Goal: Information Seeking & Learning: Learn about a topic

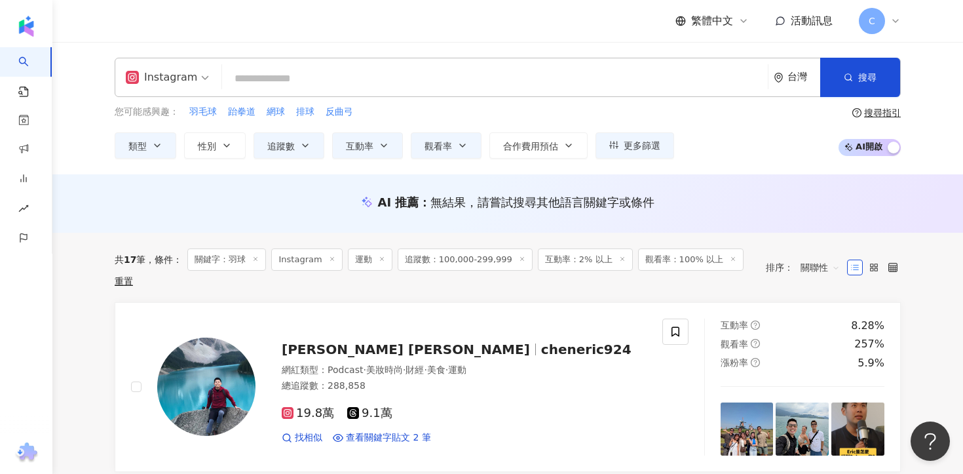
click at [339, 88] on input "search" at bounding box center [494, 78] width 535 height 25
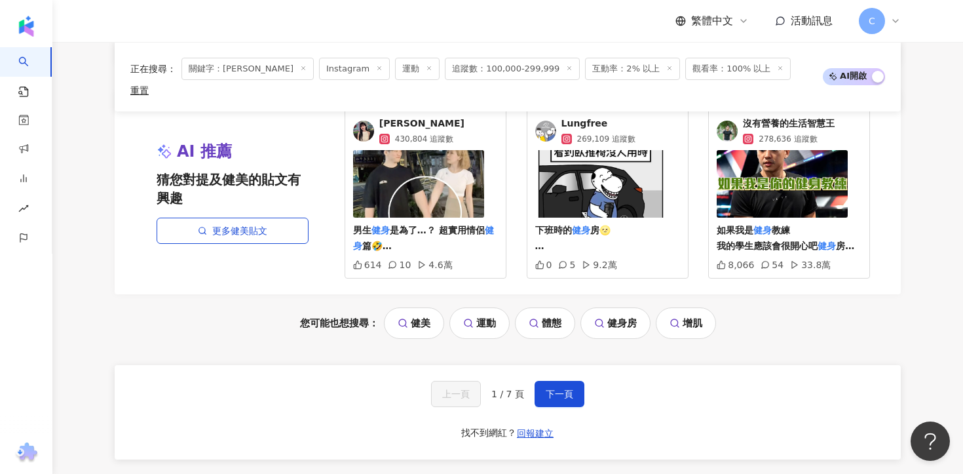
scroll to position [2487, 0]
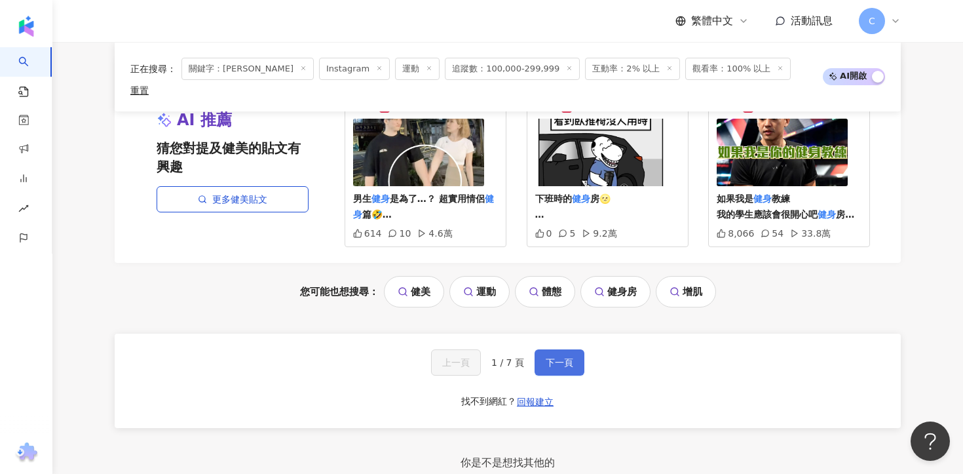
type input "**"
click at [555, 357] on span "下一頁" at bounding box center [560, 362] width 28 height 10
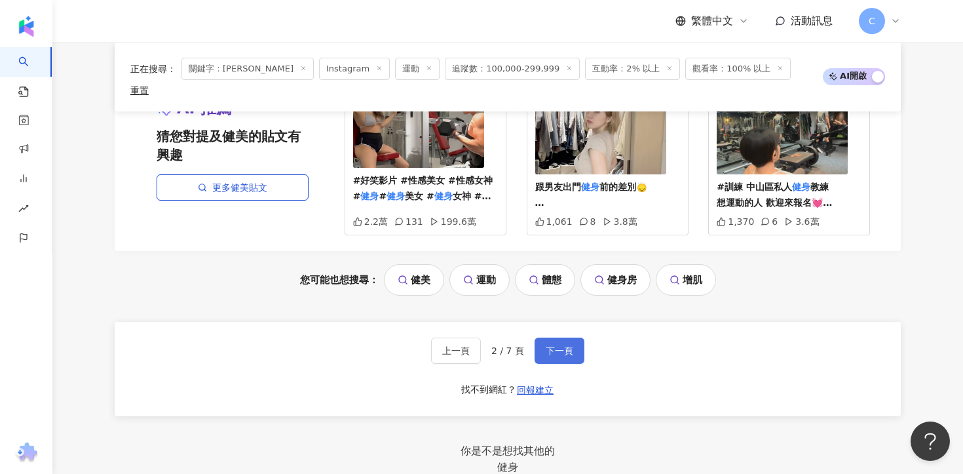
scroll to position [2501, 0]
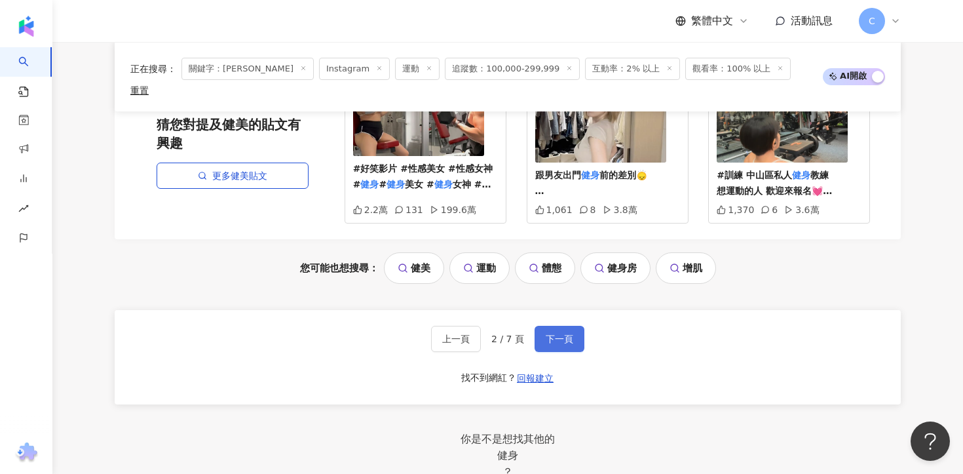
click at [575, 326] on button "下一頁" at bounding box center [559, 339] width 50 height 26
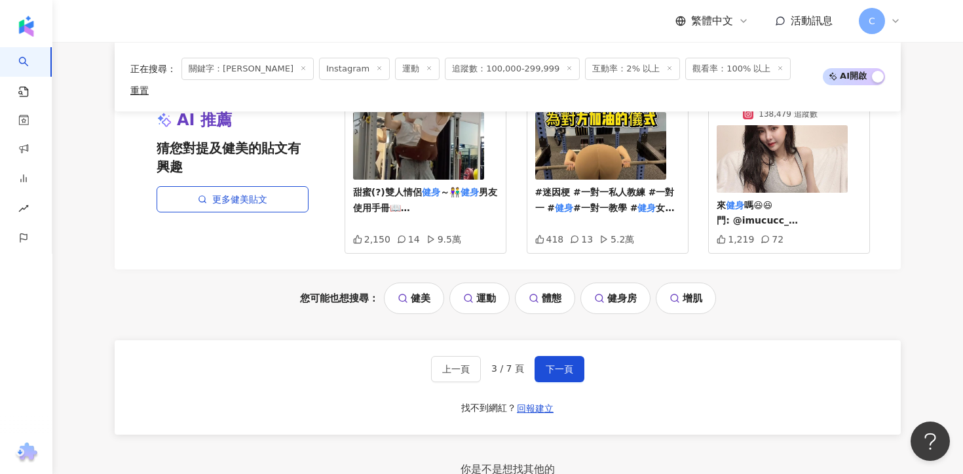
scroll to position [2382, 0]
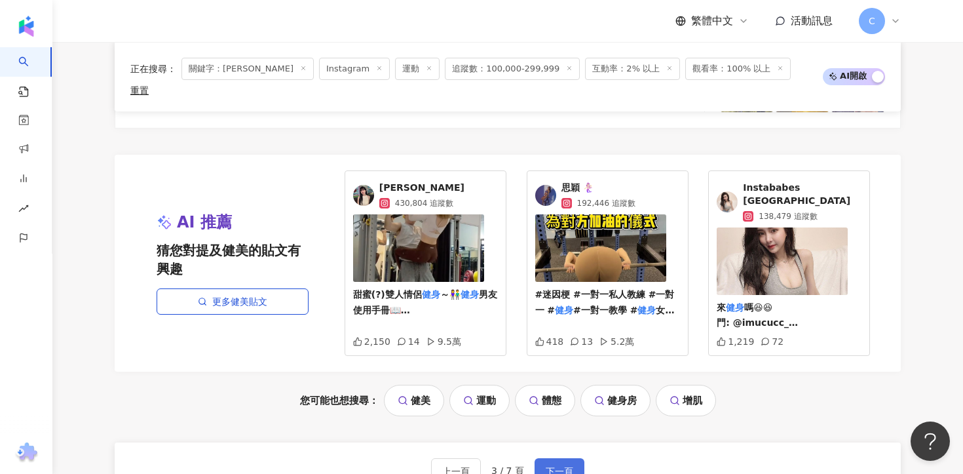
click at [555, 466] on span "下一頁" at bounding box center [560, 471] width 28 height 10
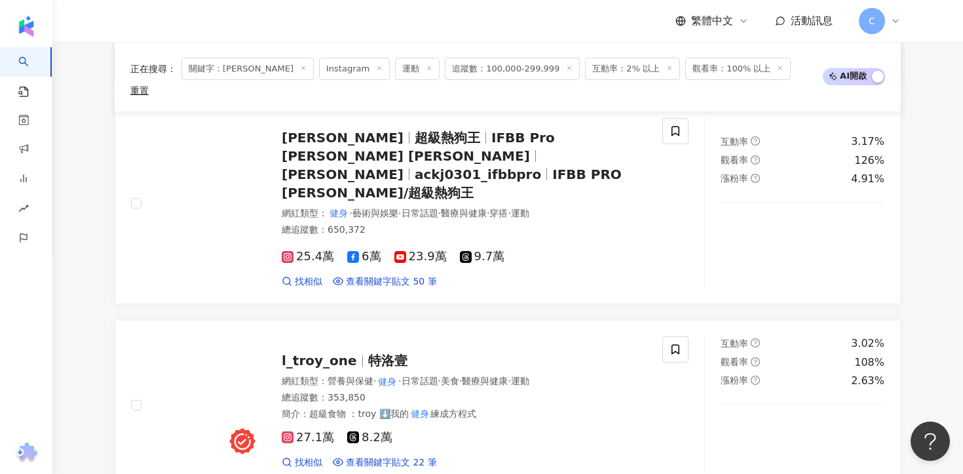
scroll to position [1143, 0]
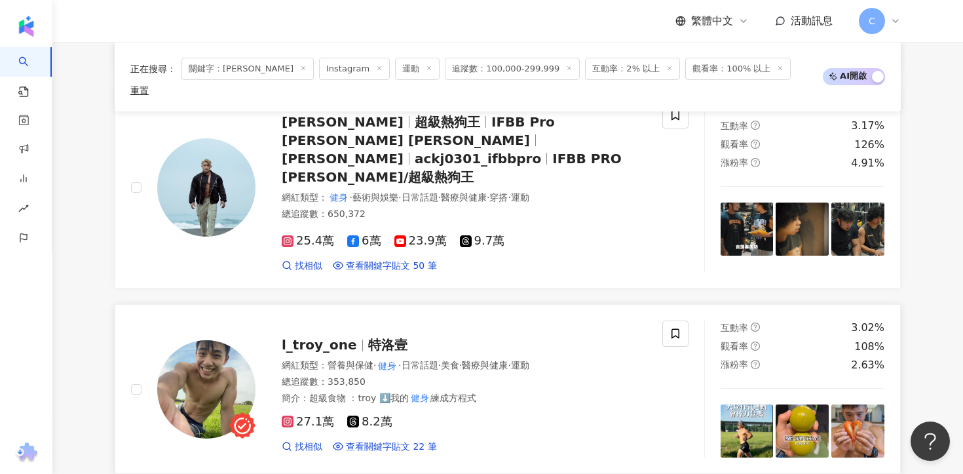
click at [333, 337] on span "l_troy_one" at bounding box center [319, 345] width 75 height 16
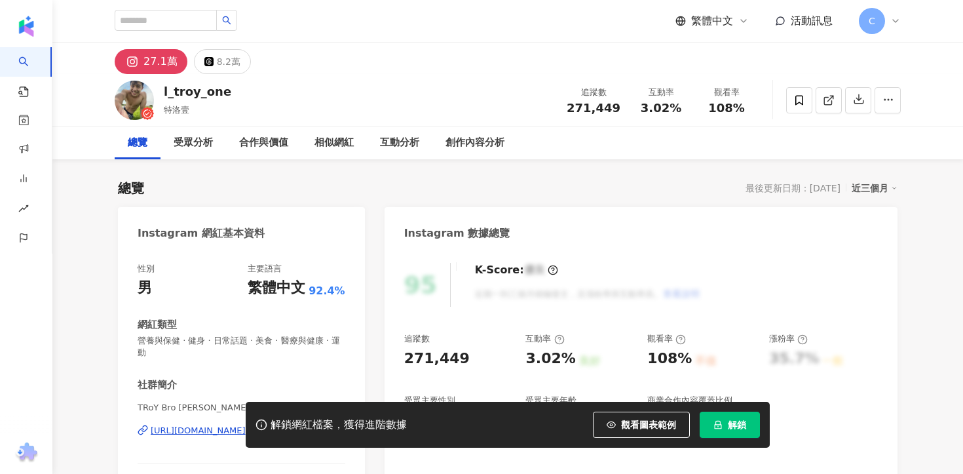
scroll to position [79, 0]
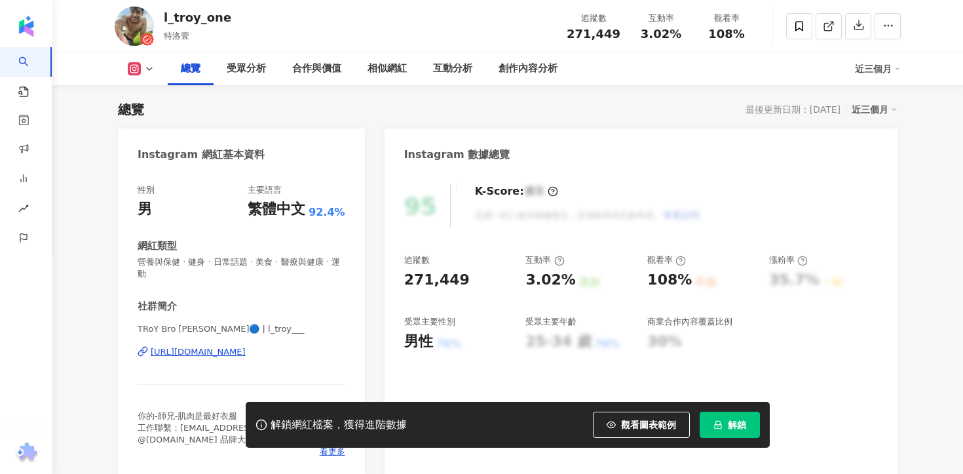
click at [246, 346] on div "https://www.instagram.com/l_troy___/" at bounding box center [198, 352] width 95 height 12
